Goal: Task Accomplishment & Management: Manage account settings

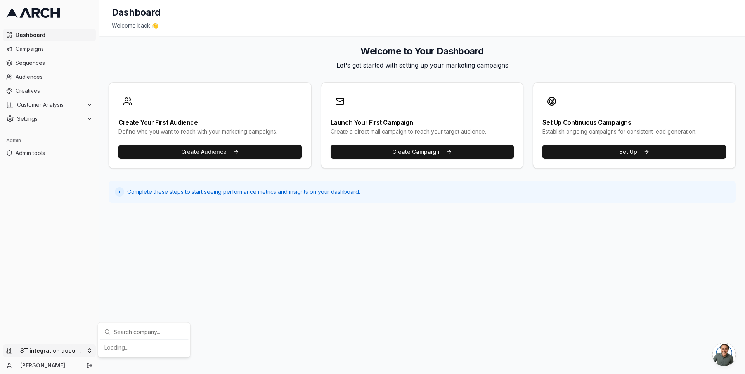
click at [80, 349] on html "Dashboard Campaigns Sequences Audiences Creatives Customer Analysis Settings Ad…" at bounding box center [372, 187] width 745 height 374
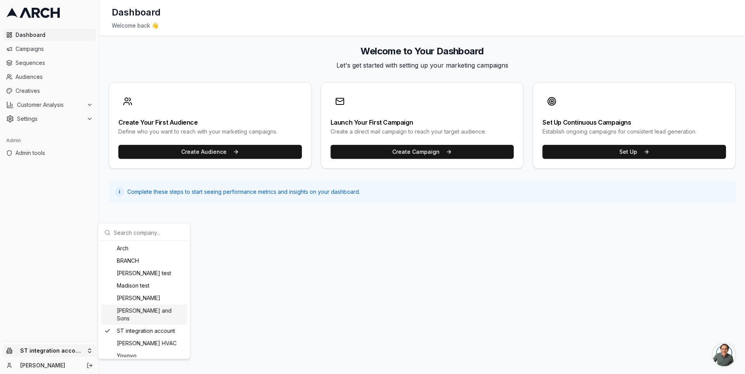
click at [110, 310] on div "[PERSON_NAME] and Sons" at bounding box center [144, 314] width 86 height 20
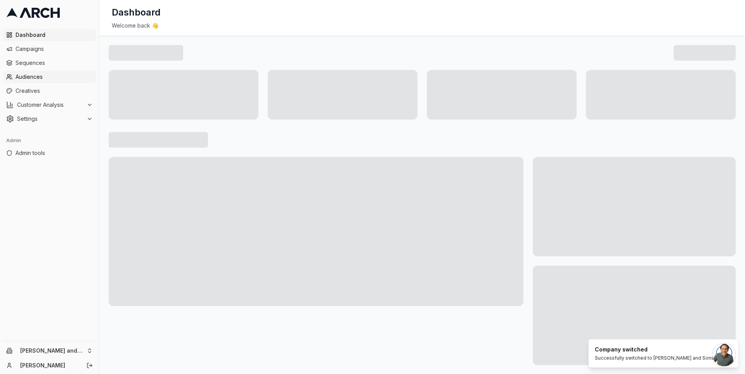
click at [63, 77] on span "Audiences" at bounding box center [54, 77] width 77 height 8
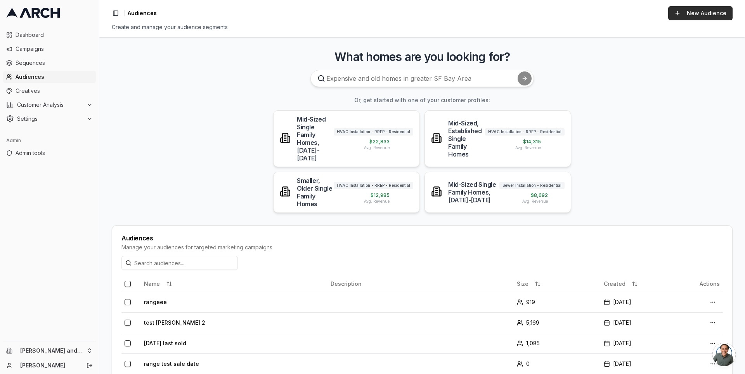
click at [689, 14] on link "New Audience" at bounding box center [700, 13] width 64 height 14
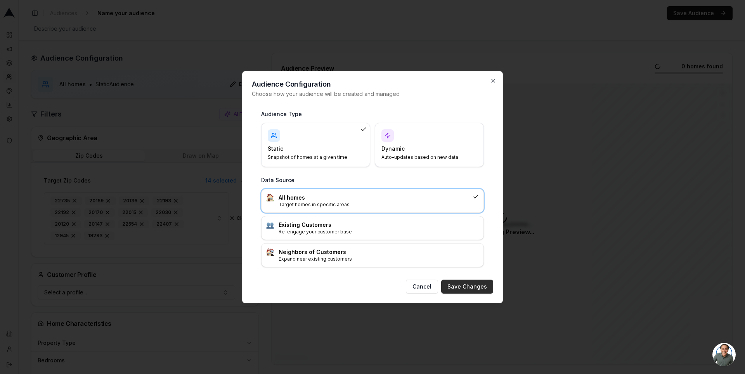
click at [464, 288] on button "Save Changes" at bounding box center [467, 286] width 52 height 14
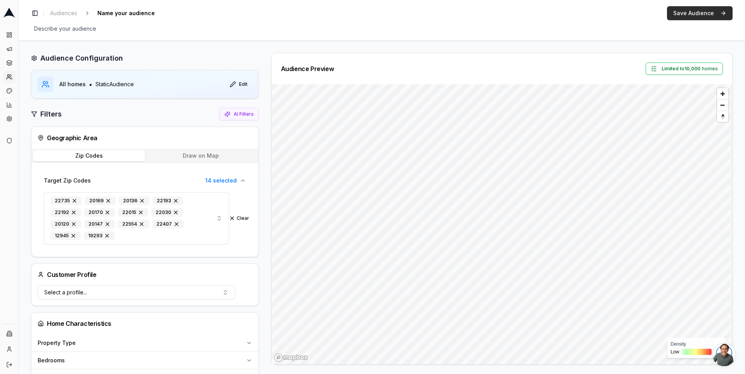
click at [688, 16] on button "Save Audience" at bounding box center [700, 13] width 66 height 14
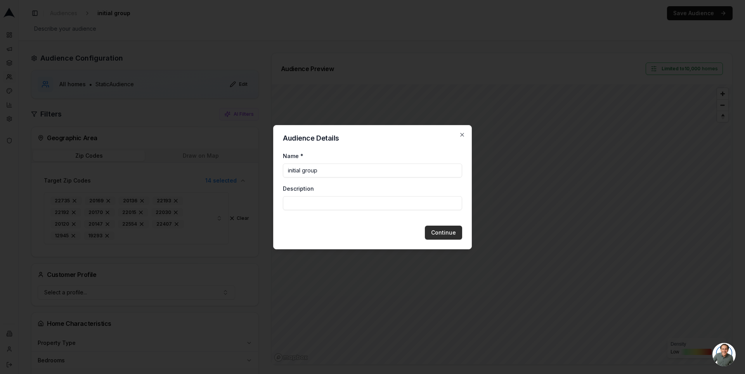
type input "initial group"
click at [443, 230] on button "Continue" at bounding box center [443, 232] width 37 height 14
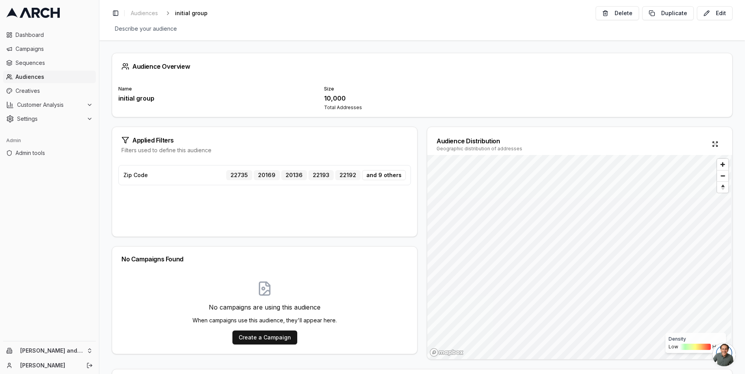
click at [47, 74] on span "Audiences" at bounding box center [54, 77] width 77 height 8
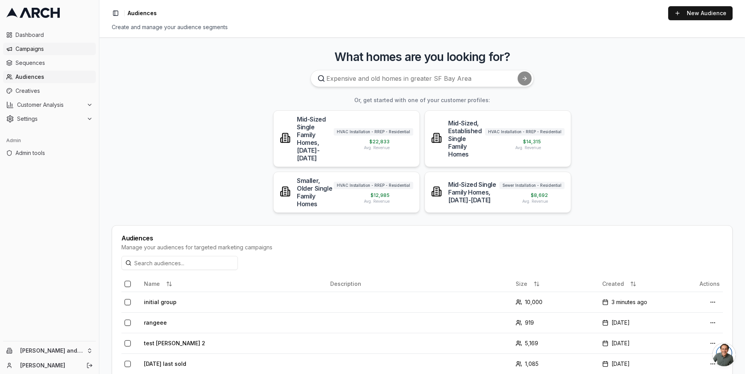
click at [54, 52] on span "Campaigns" at bounding box center [54, 49] width 77 height 8
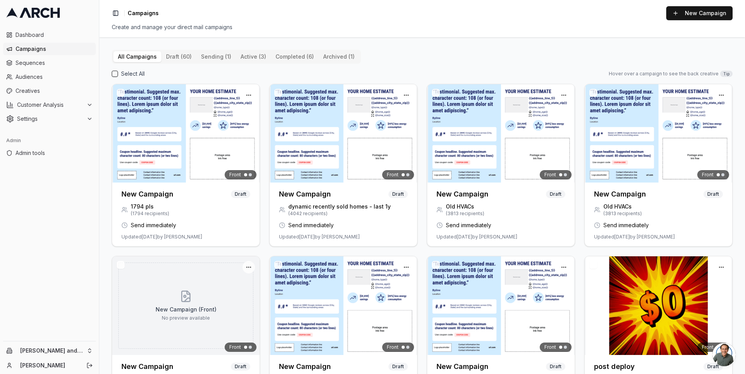
click at [565, 27] on div "Create and manage your direct mail campaigns" at bounding box center [422, 27] width 621 height 8
click at [18, 49] on span "Campaigns" at bounding box center [54, 49] width 77 height 8
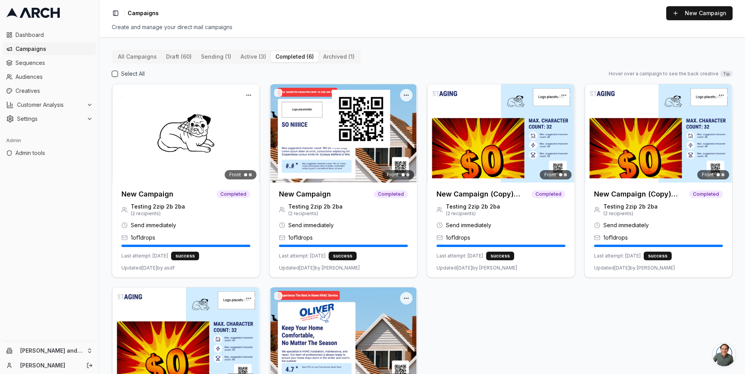
click at [295, 52] on button "completed (6)" at bounding box center [295, 56] width 48 height 11
click at [123, 54] on button "All Campaigns" at bounding box center [137, 56] width 48 height 11
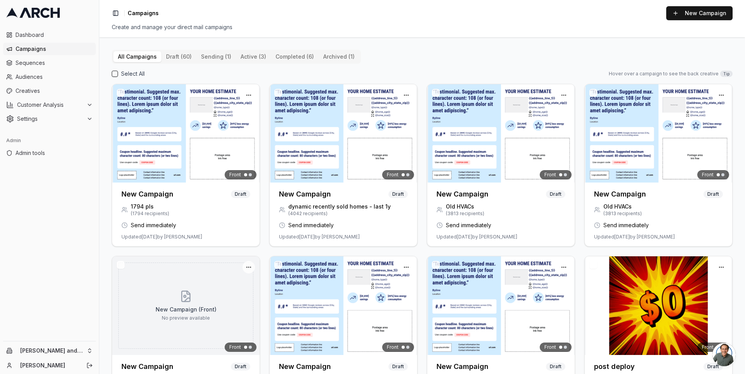
click at [106, 196] on div "All Campaigns draft (60) sending (1) active (3) completed (6) archived (1) Sele…" at bounding box center [422, 205] width 646 height 336
